Goal: Information Seeking & Learning: Learn about a topic

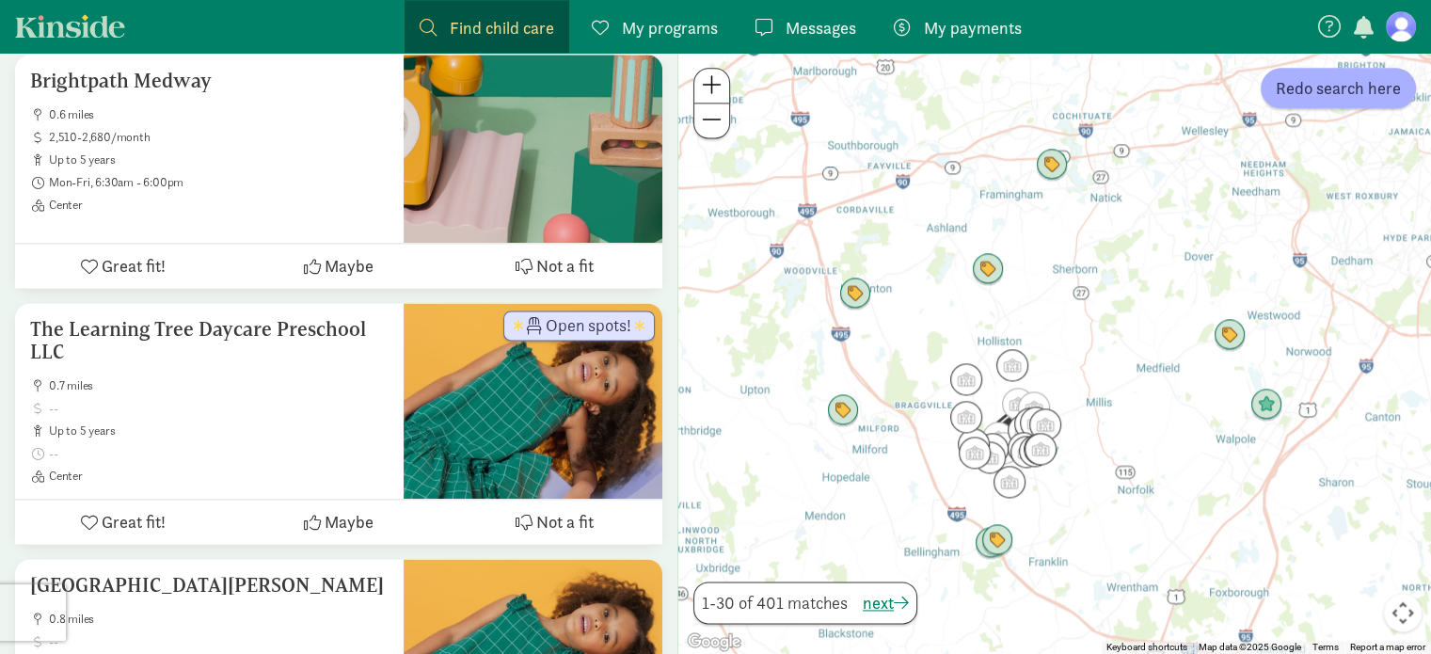
scroll to position [2541, 0]
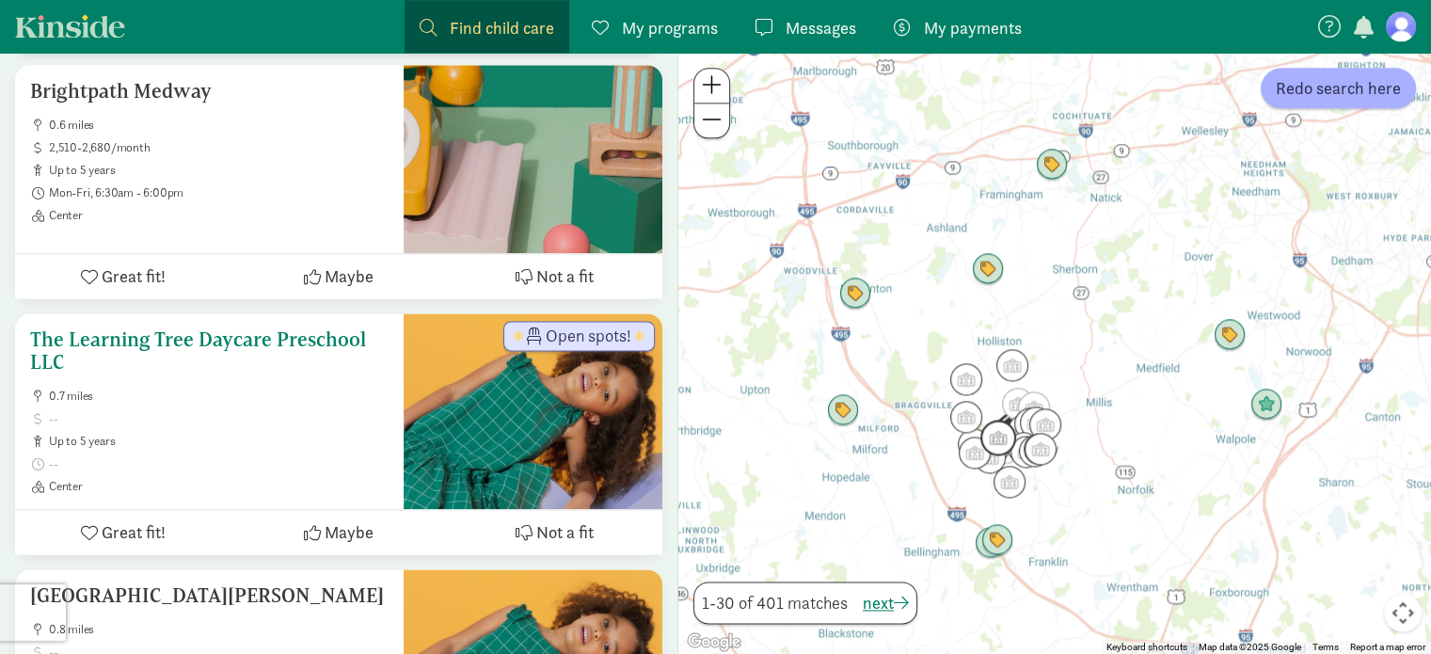
click at [570, 327] on span "Open spots!" at bounding box center [589, 335] width 86 height 17
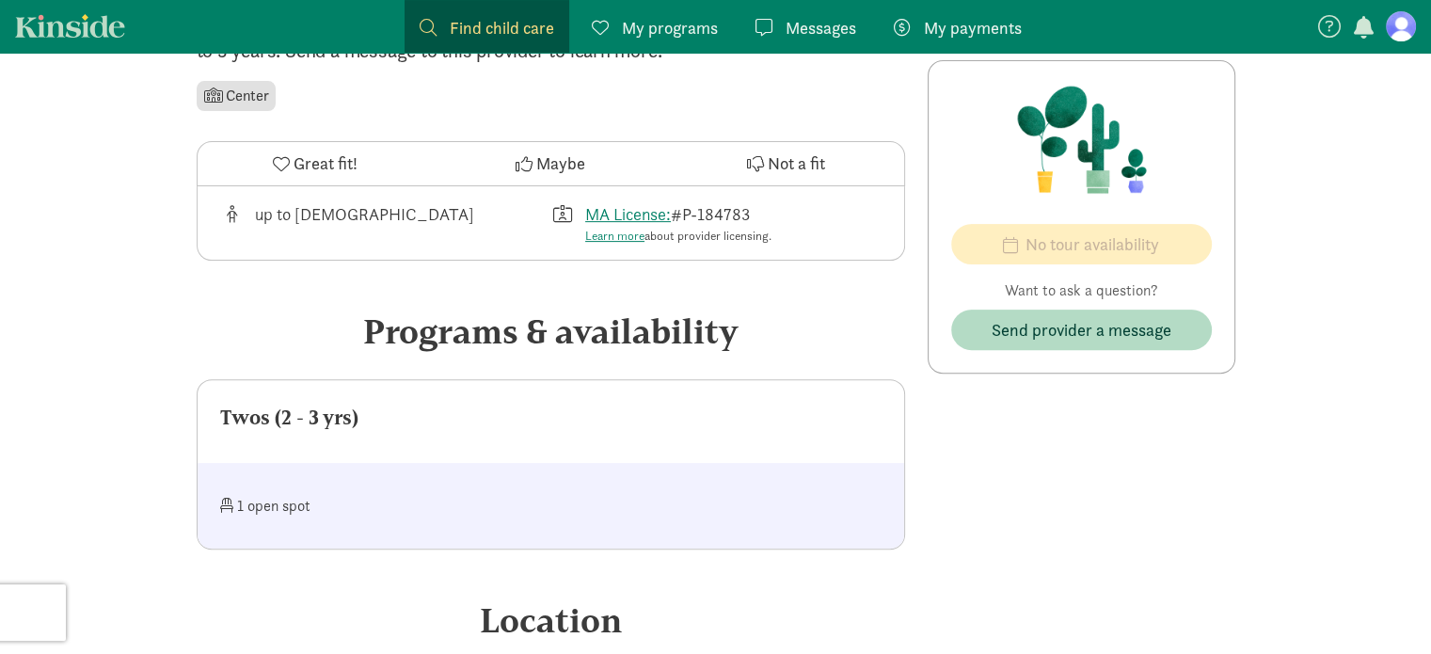
scroll to position [557, 0]
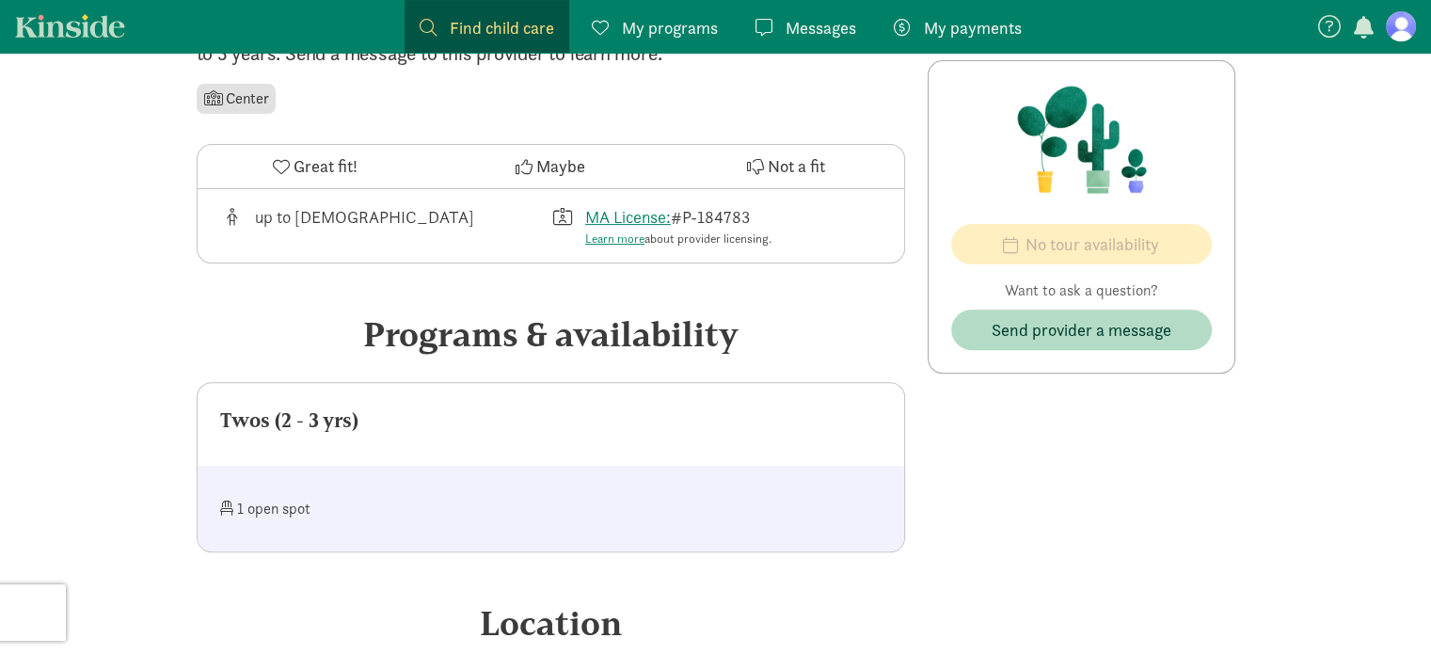
click at [414, 517] on div "1 open spot" at bounding box center [385, 508] width 331 height 40
click at [173, 478] on div "‹ › × The Learning Tree Daycare Preschool LLC Open spots! ‹ › × The Learning Tr…" at bounding box center [715, 383] width 1431 height 1775
click at [252, 505] on div "1 open spot" at bounding box center [385, 508] width 331 height 40
click at [263, 430] on div "Twos (2 - 3 yrs)" at bounding box center [551, 421] width 662 height 30
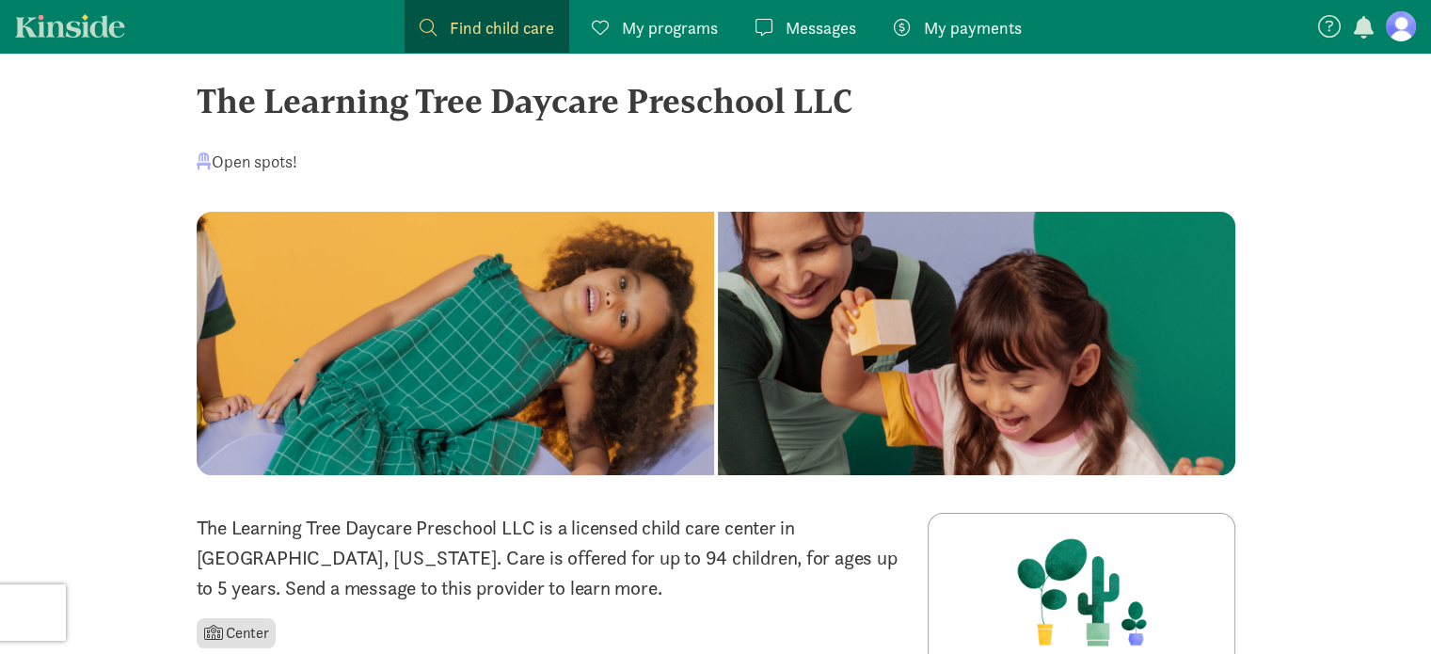
scroll to position [0, 0]
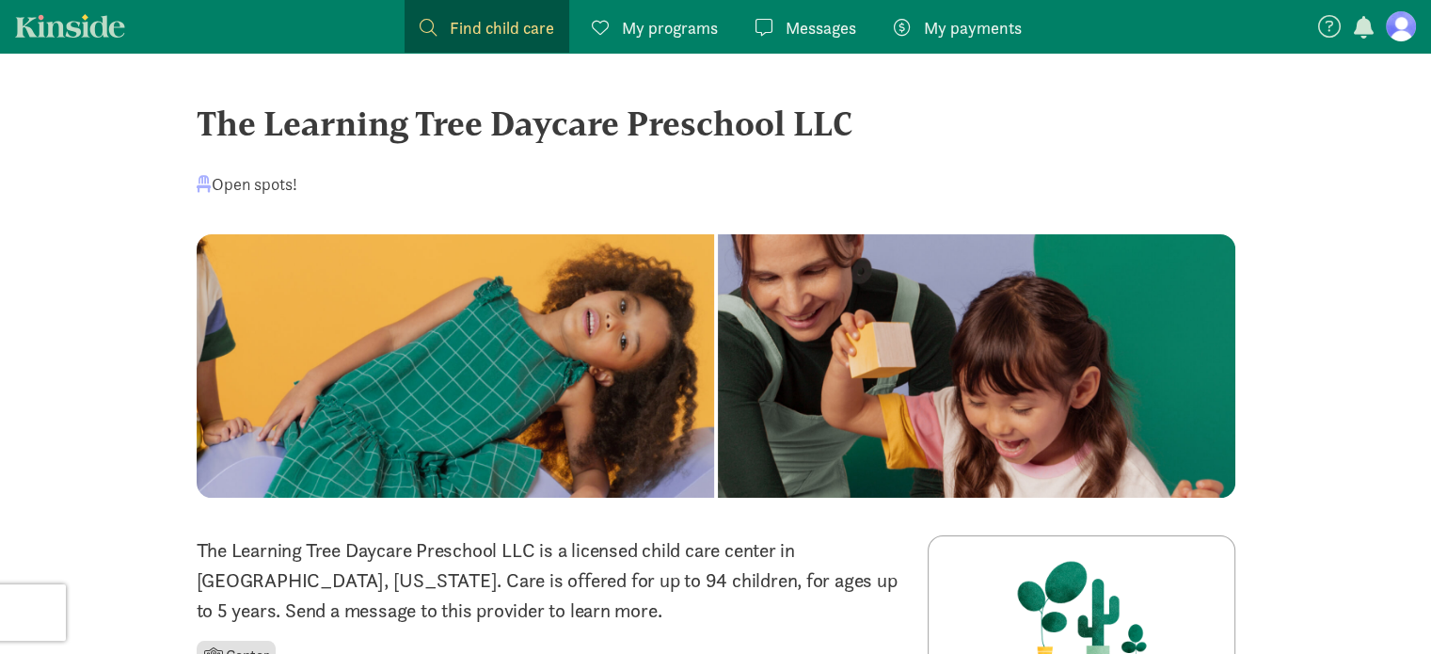
click at [208, 182] on span at bounding box center [204, 183] width 15 height 17
click at [207, 182] on span at bounding box center [204, 183] width 15 height 17
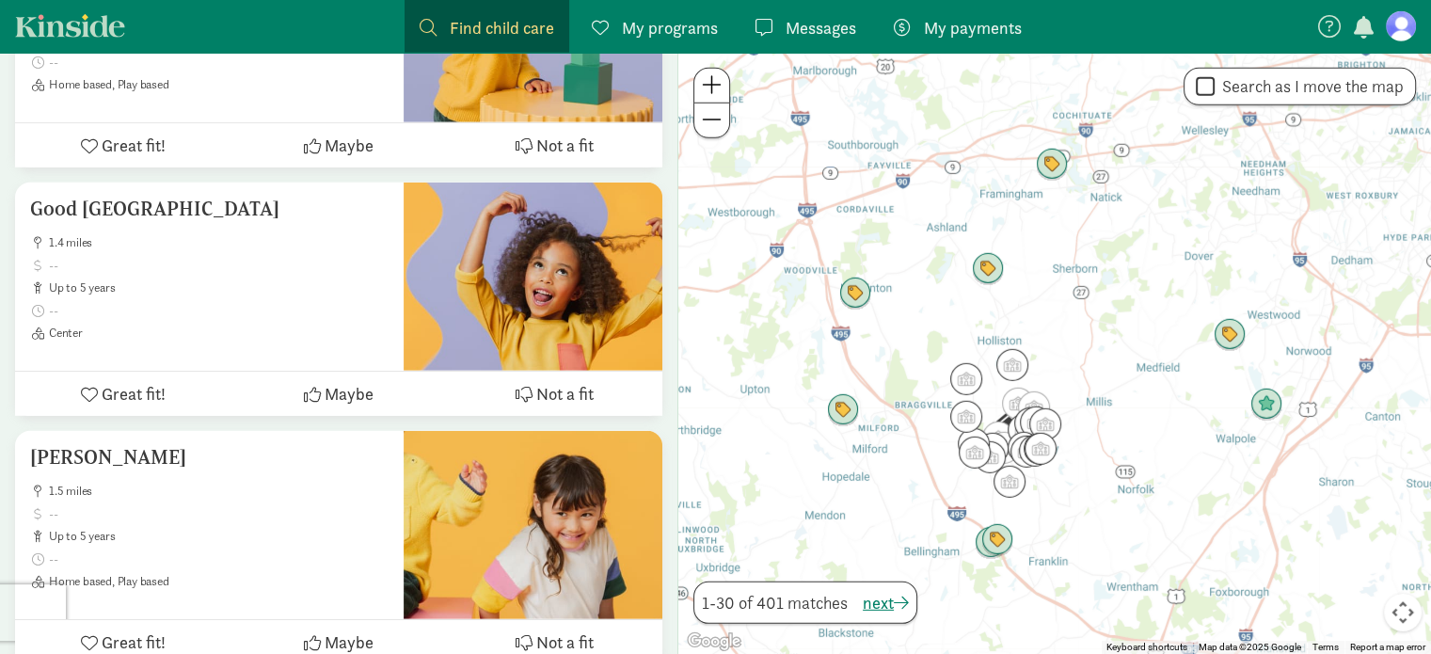
scroll to position [5401, 0]
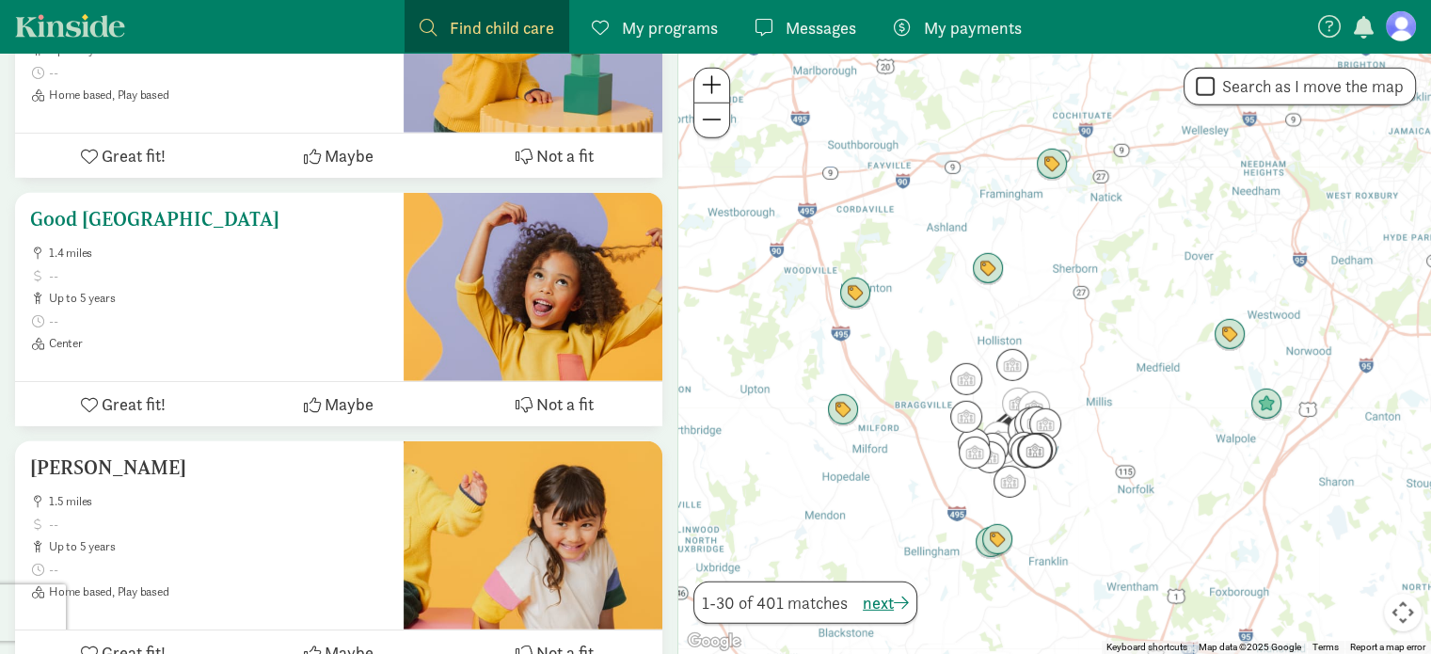
click at [231, 255] on span "1.4 miles" at bounding box center [219, 253] width 340 height 15
